Goal: Participate in discussion

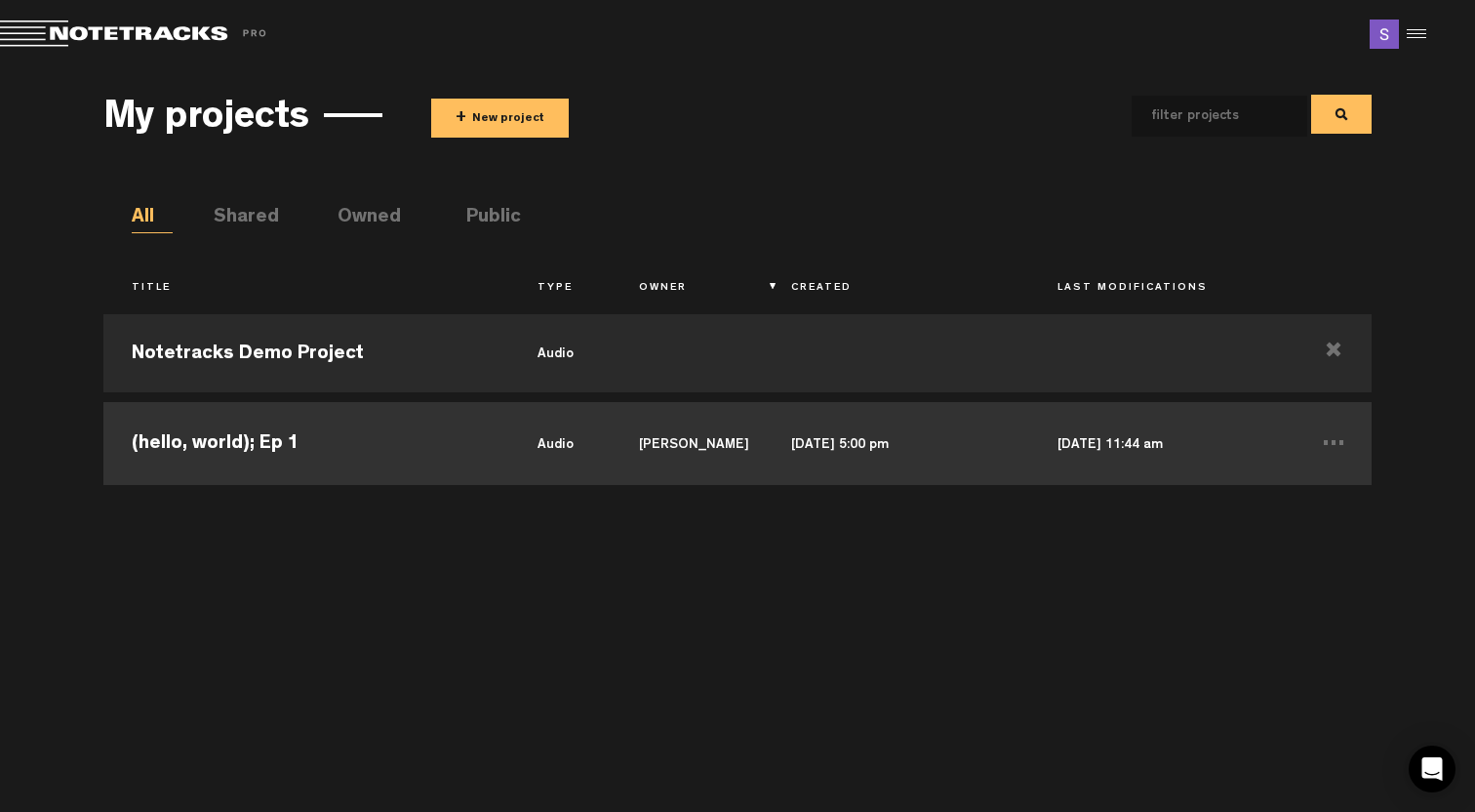
click at [247, 445] on td "(hello, world); Ep 1" at bounding box center [307, 440] width 406 height 88
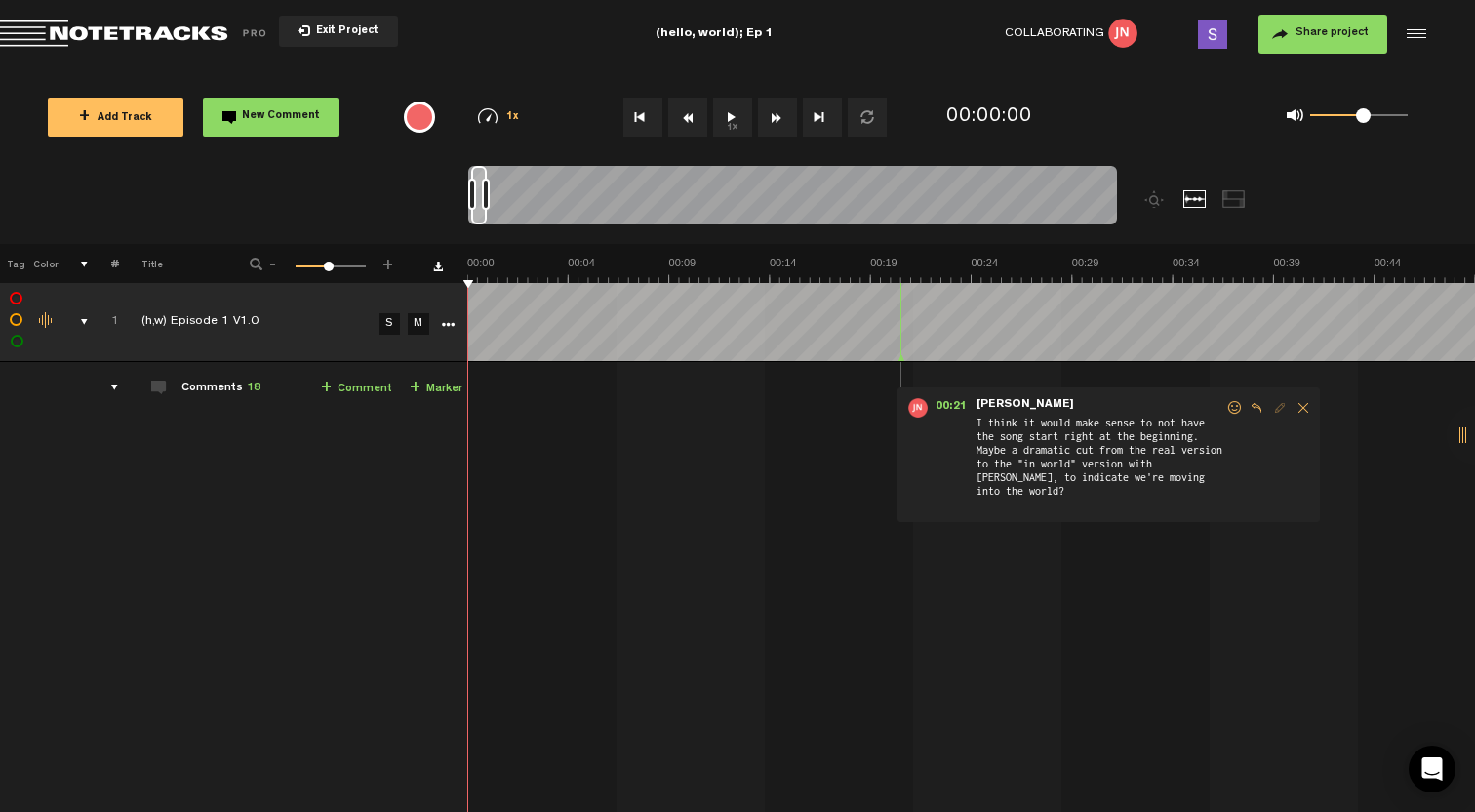
click at [82, 318] on div "comments, stamps & drawings" at bounding box center [76, 322] width 31 height 20
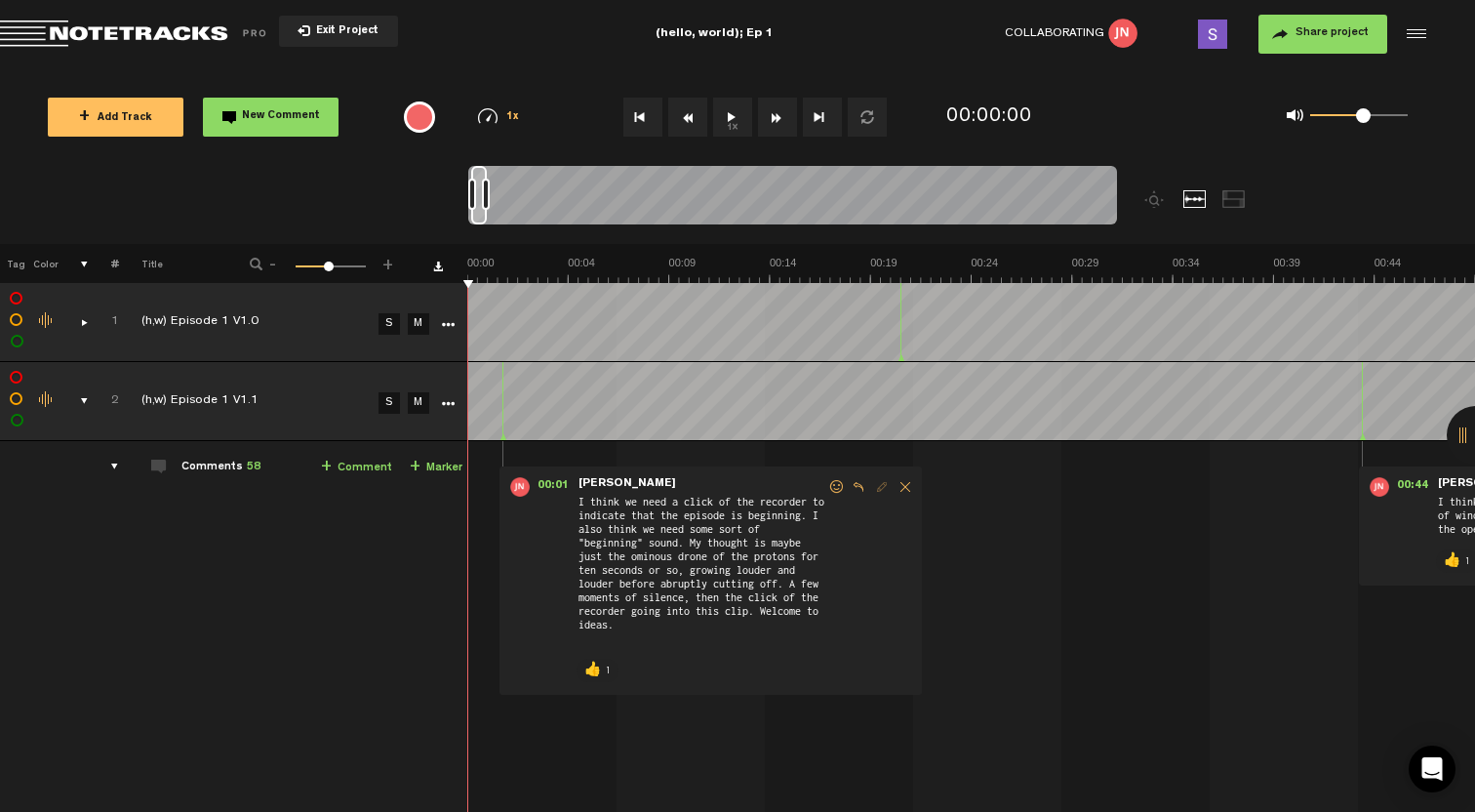
click at [85, 395] on div "comments, stamps & drawings" at bounding box center [76, 402] width 31 height 20
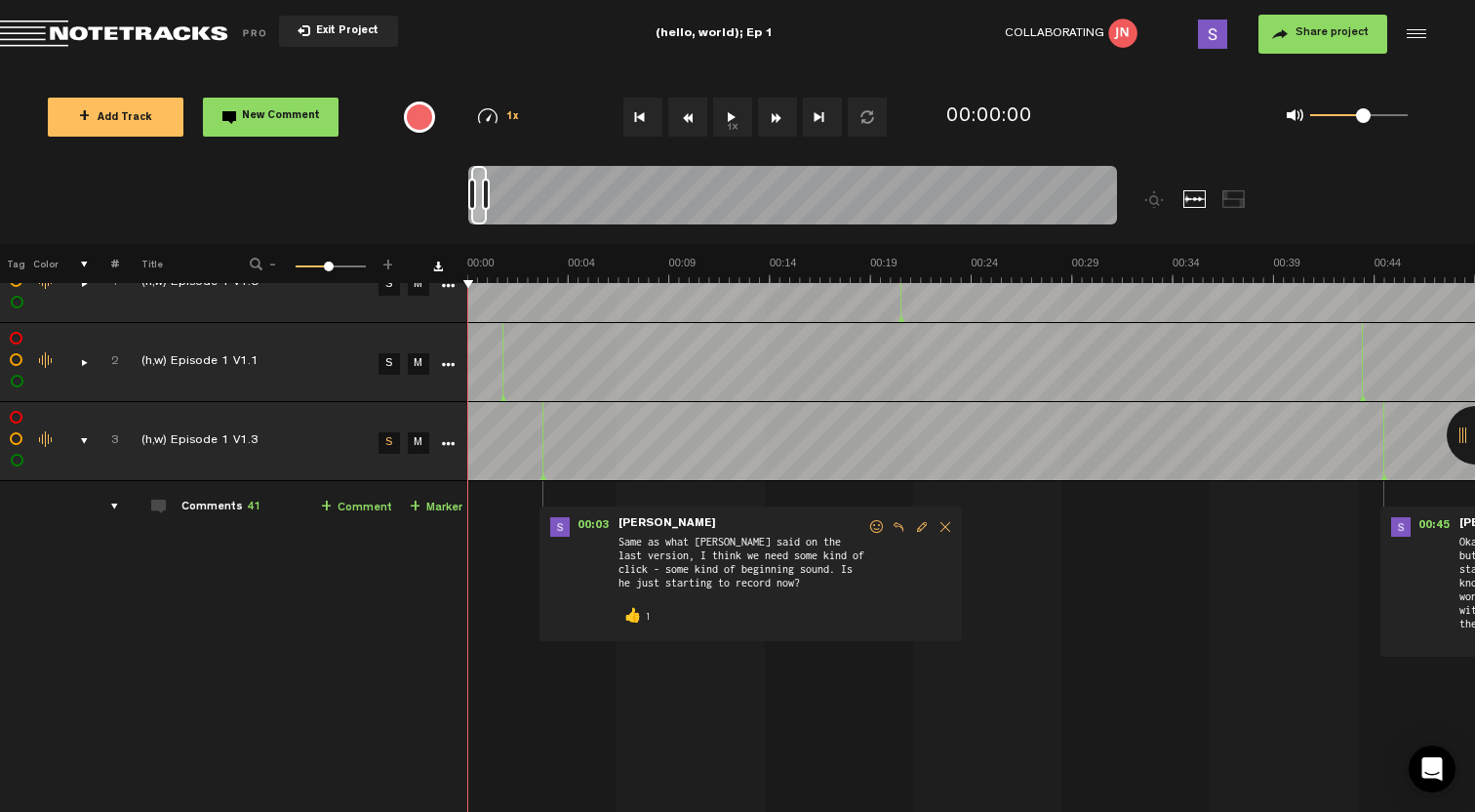
scroll to position [63, 0]
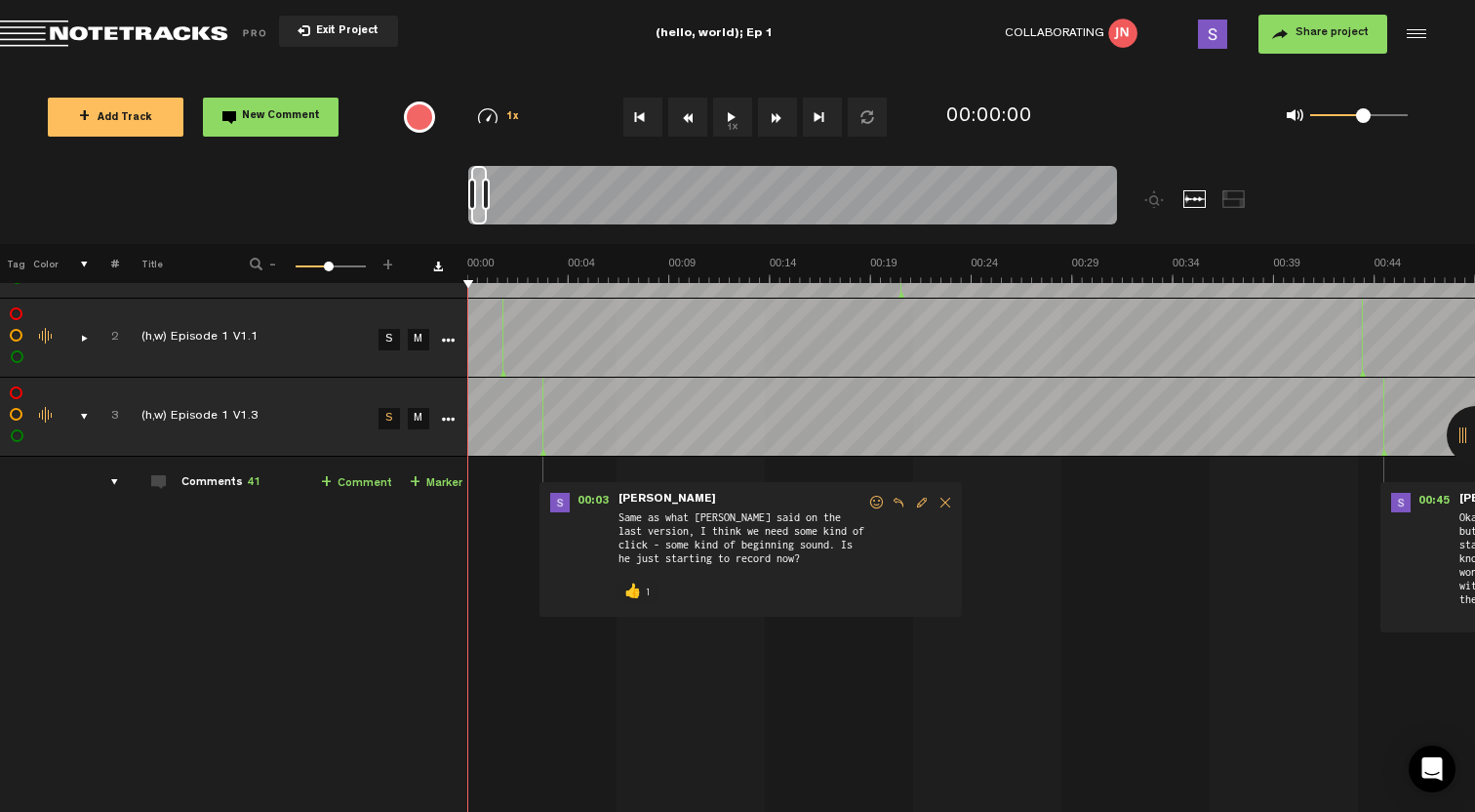
click at [729, 597] on div "00:03 - • [PERSON_NAME]: "Same as what [PERSON_NAME] said on the last version, …" at bounding box center [750, 549] width 422 height 135
click at [669, 594] on div "00:03 - • [PERSON_NAME]: "Same as what [PERSON_NAME] said on the last version, …" at bounding box center [750, 549] width 422 height 135
click at [636, 593] on p "👍" at bounding box center [632, 592] width 20 height 24
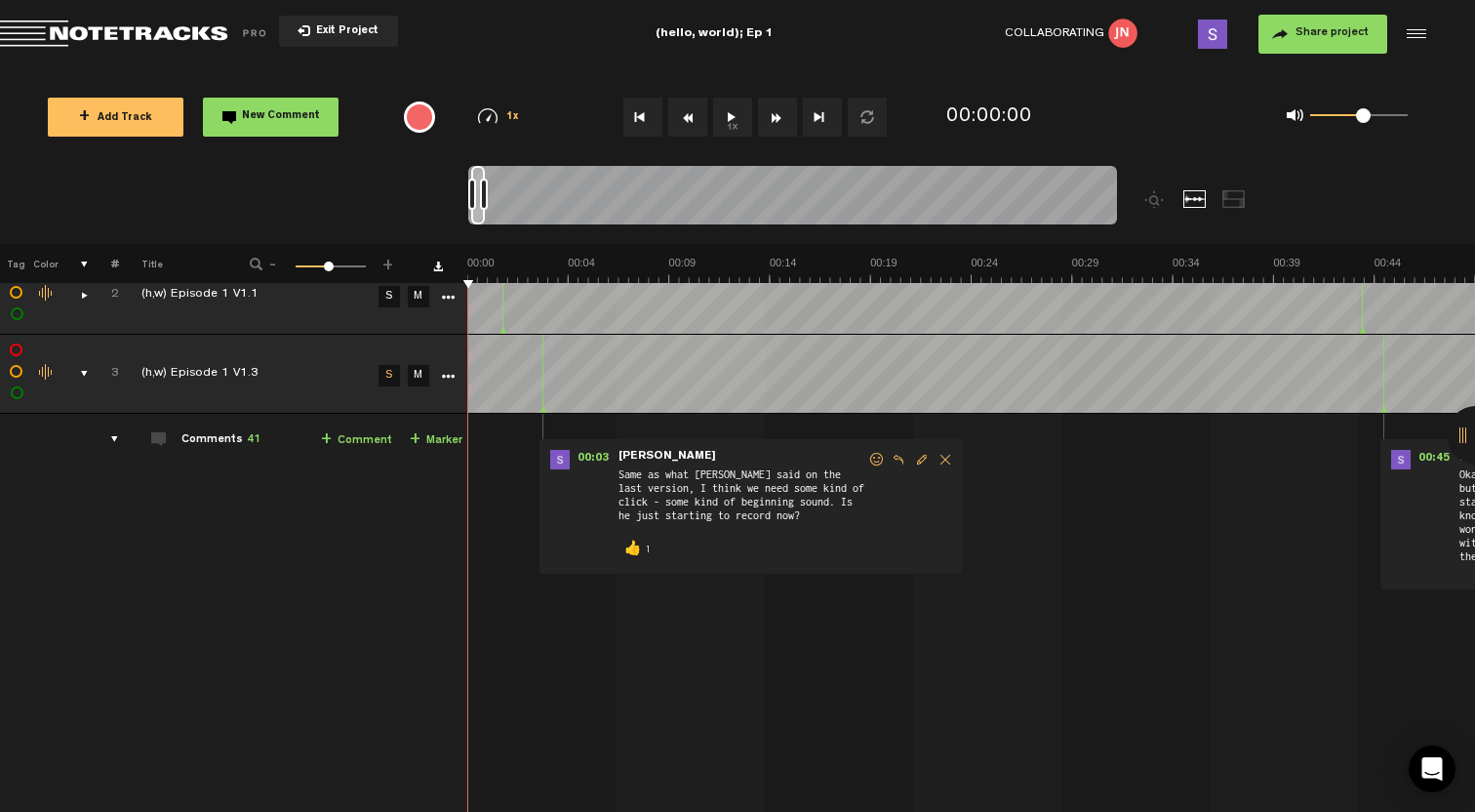
scroll to position [153, -2]
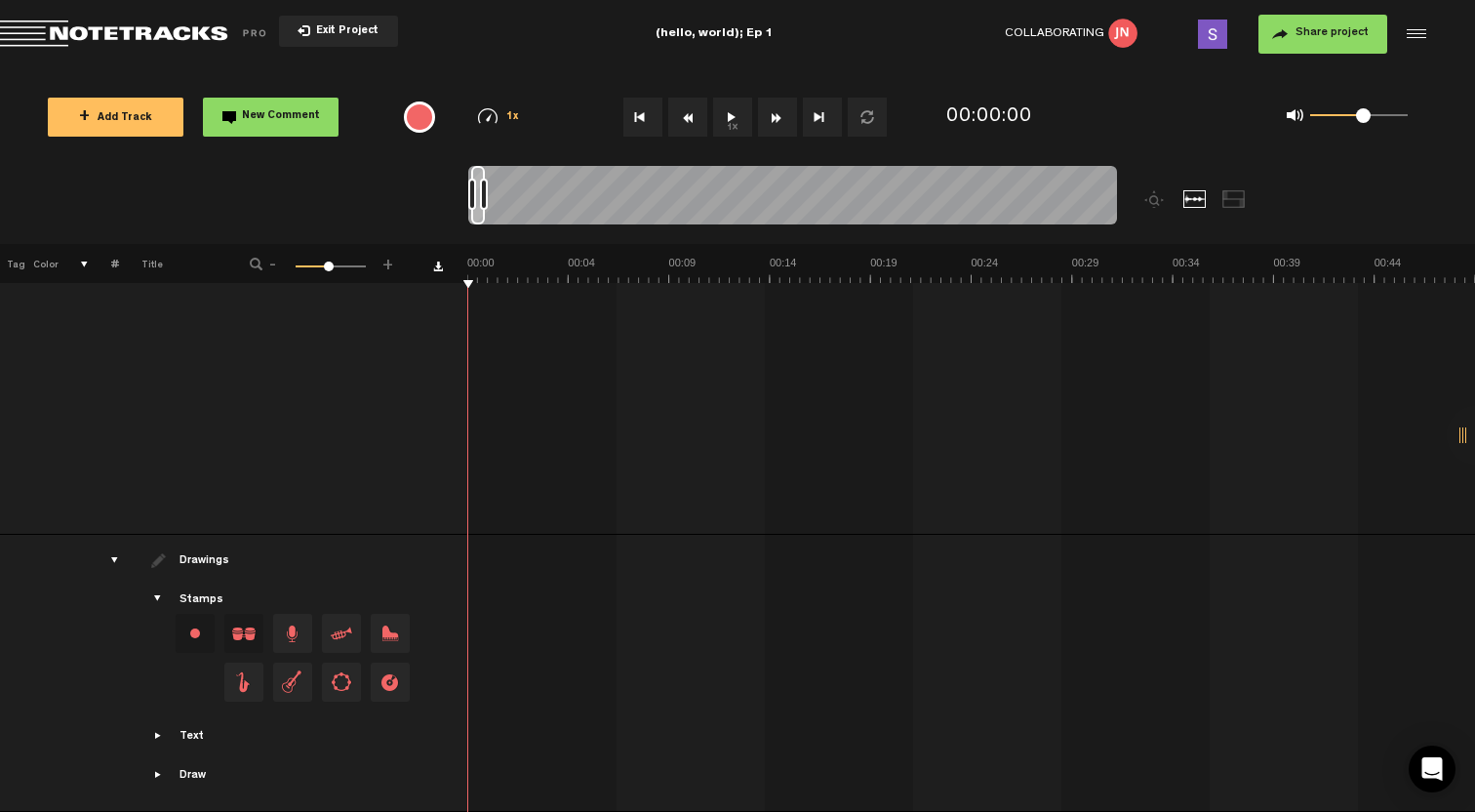
click at [118, 562] on div "drawings" at bounding box center [107, 560] width 31 height 20
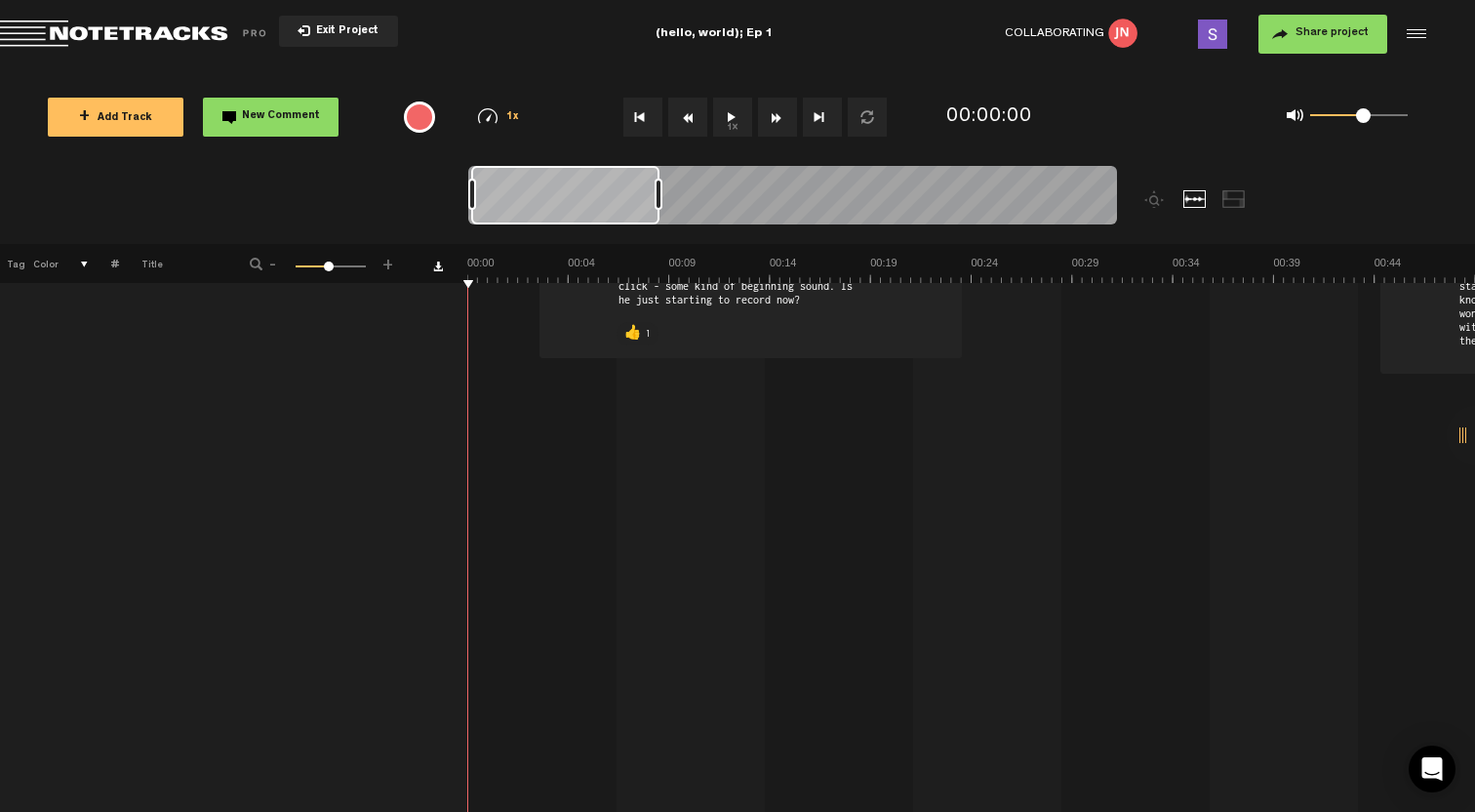
drag, startPoint x: 484, startPoint y: 192, endPoint x: 667, endPoint y: 189, distance: 183.0
click at [663, 189] on div at bounding box center [659, 195] width 8 height 32
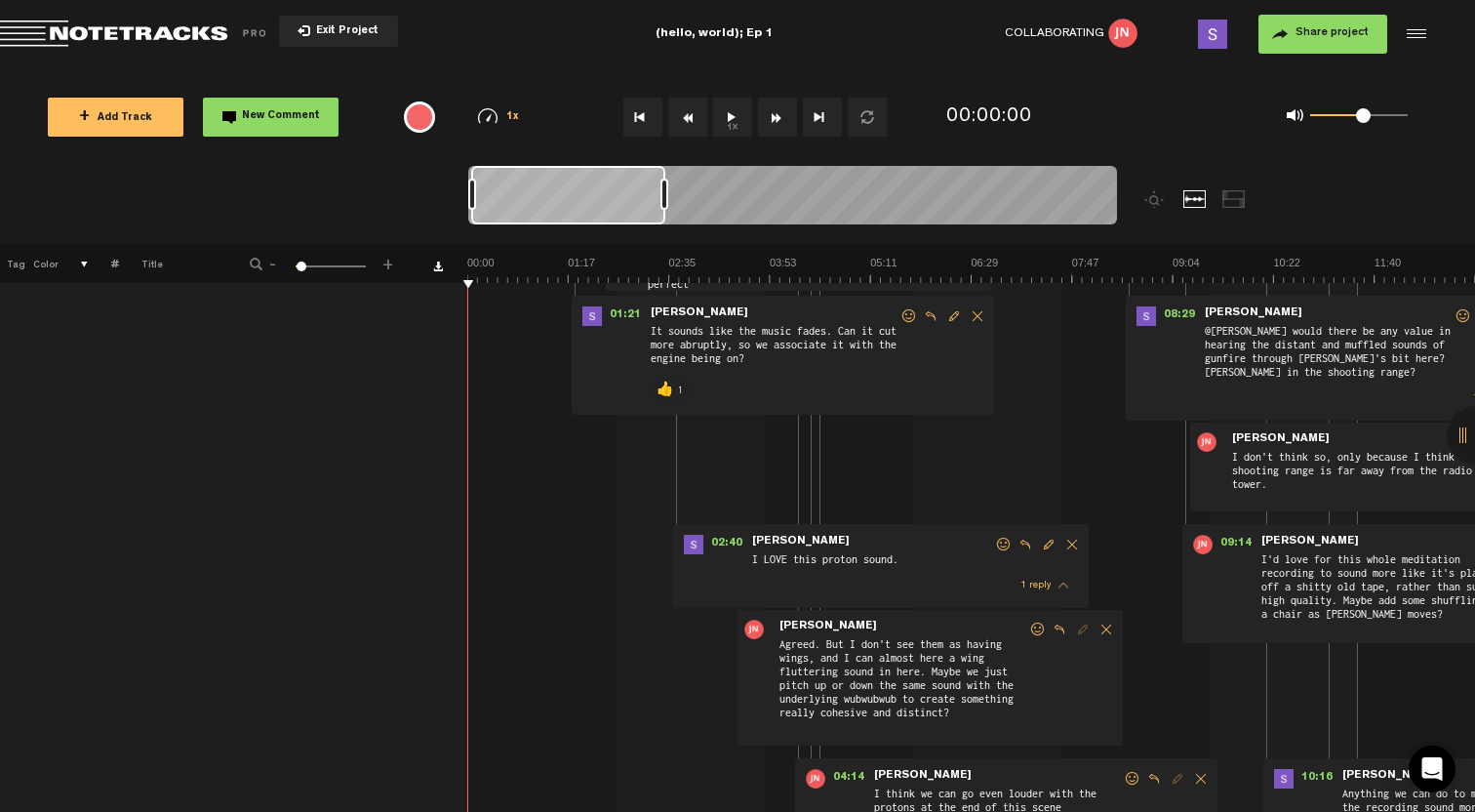
scroll to position [1040, 0]
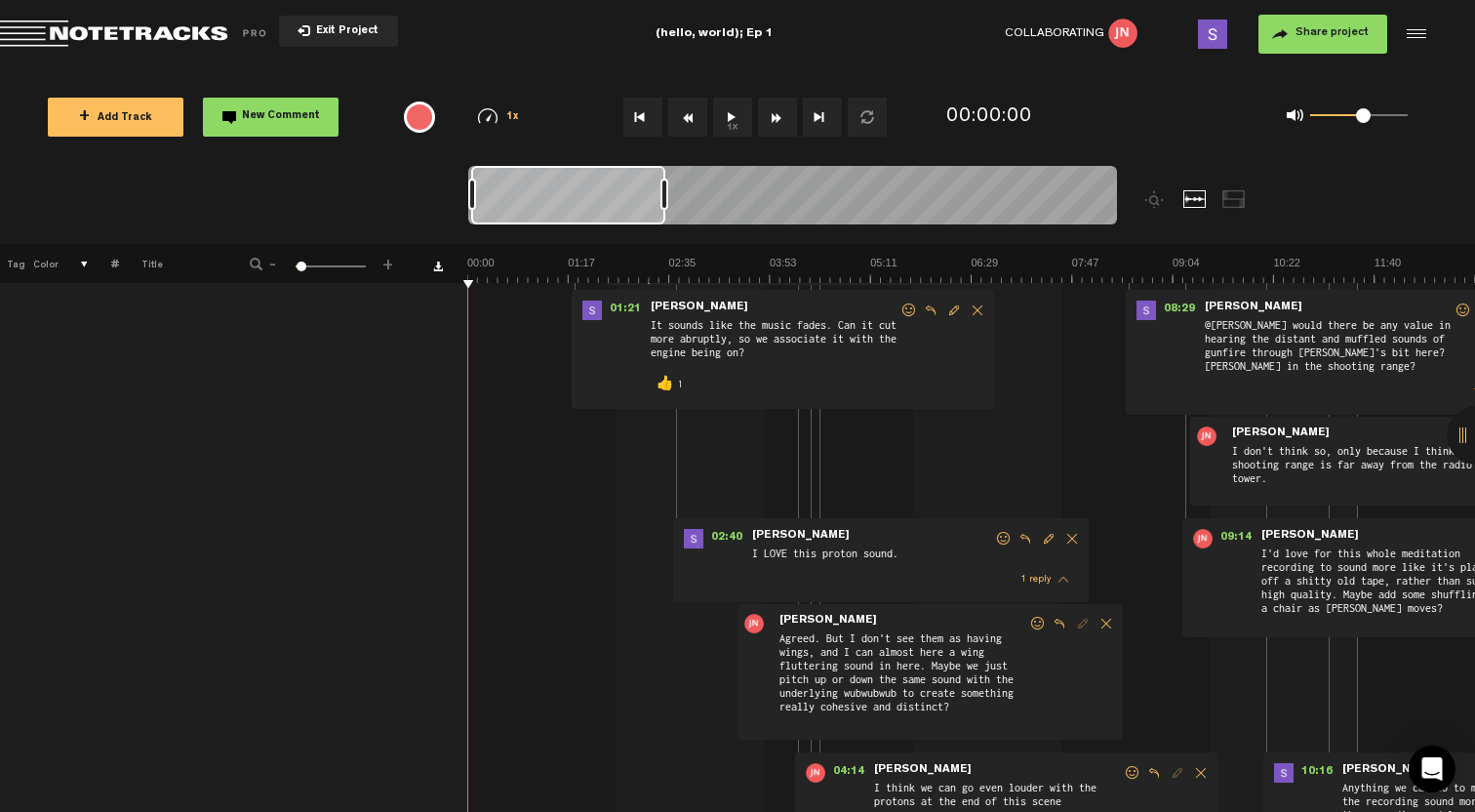
click at [1021, 674] on span "Agreed. But I don't see them as having wings, and I can almost here a wing flut…" at bounding box center [903, 680] width 251 height 103
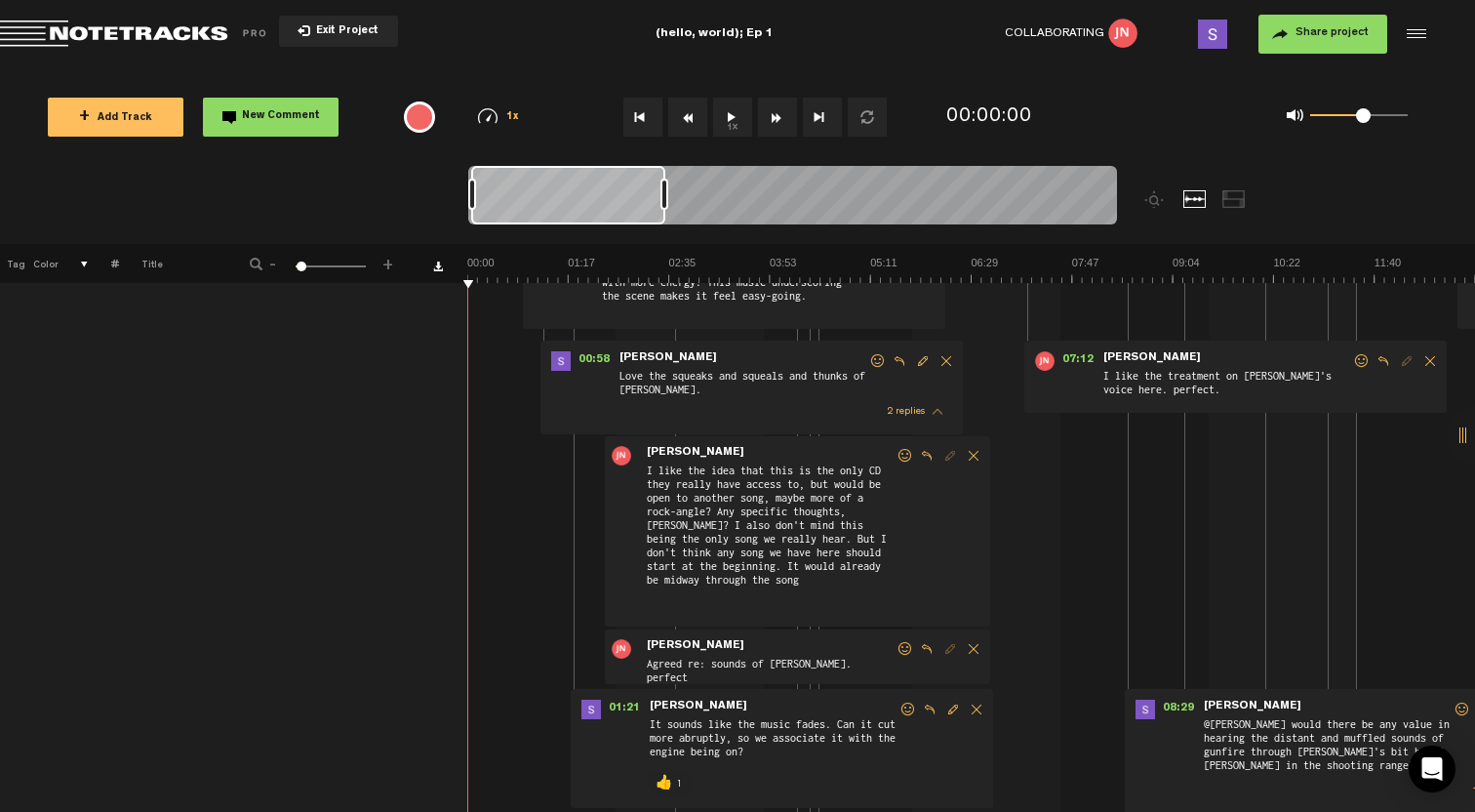
scroll to position [633, 2]
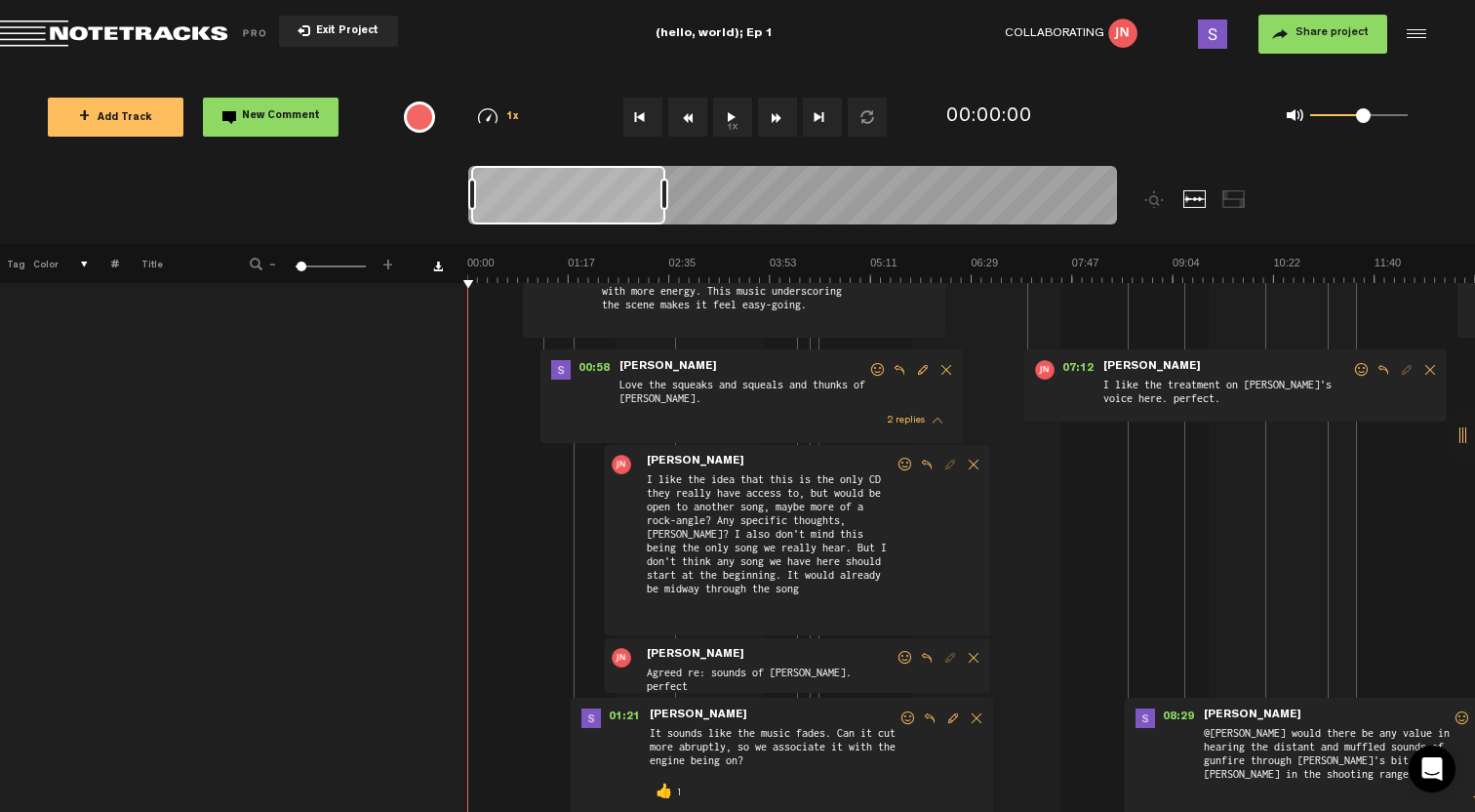
click at [933, 426] on span "thread" at bounding box center [938, 420] width 10 height 14
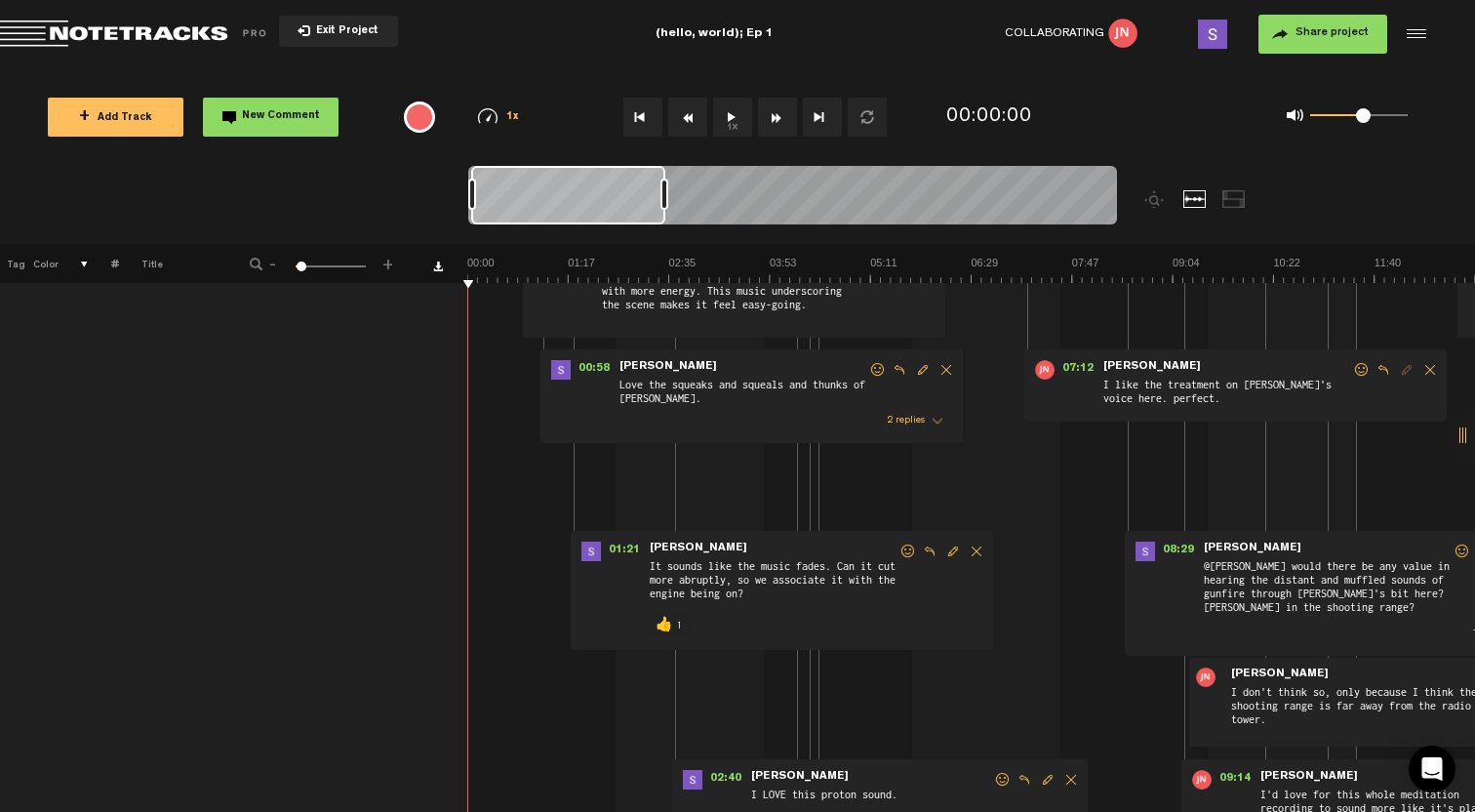
click at [937, 418] on span "thread" at bounding box center [938, 420] width 10 height 14
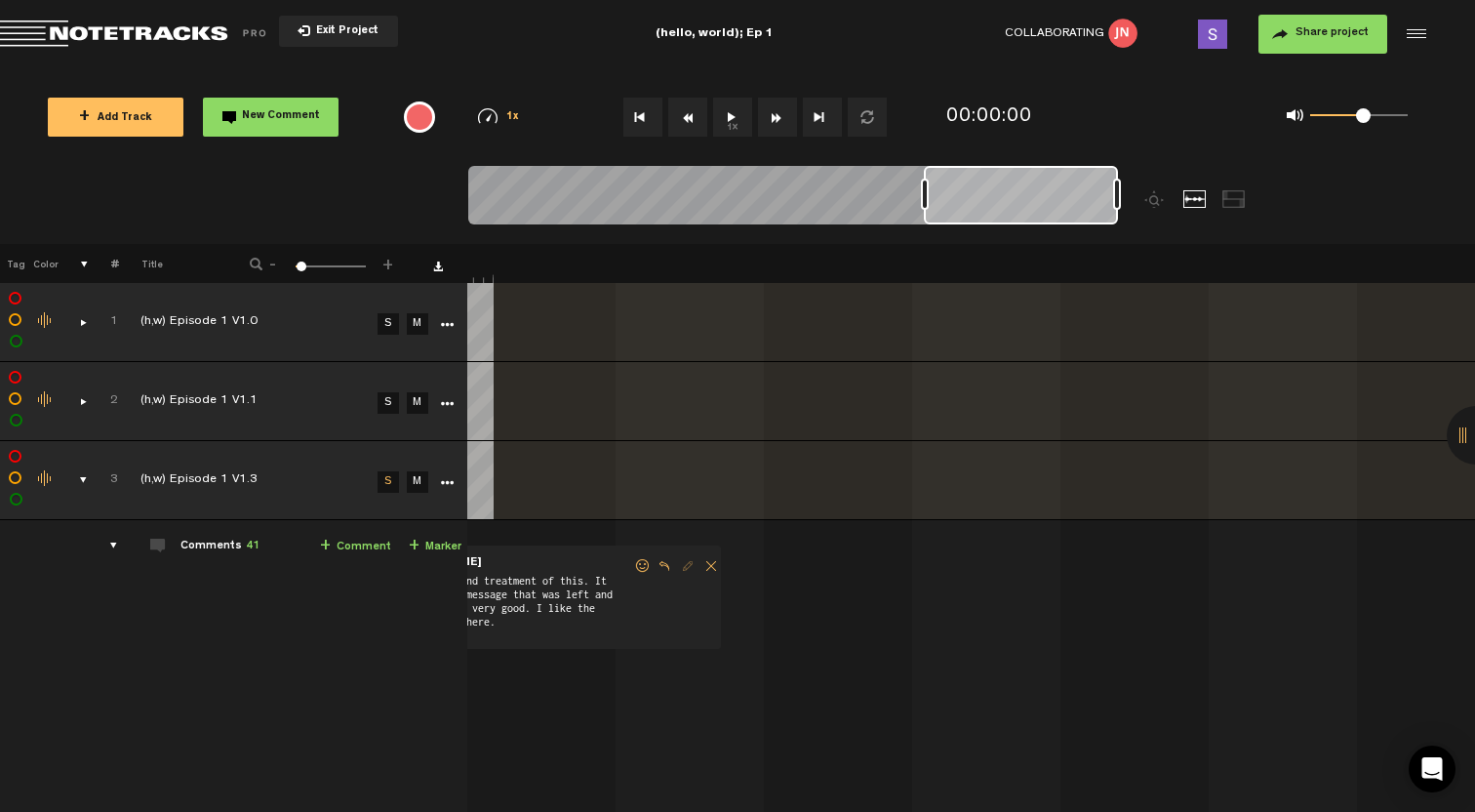
scroll to position [0, -4]
